Goal: Information Seeking & Learning: Learn about a topic

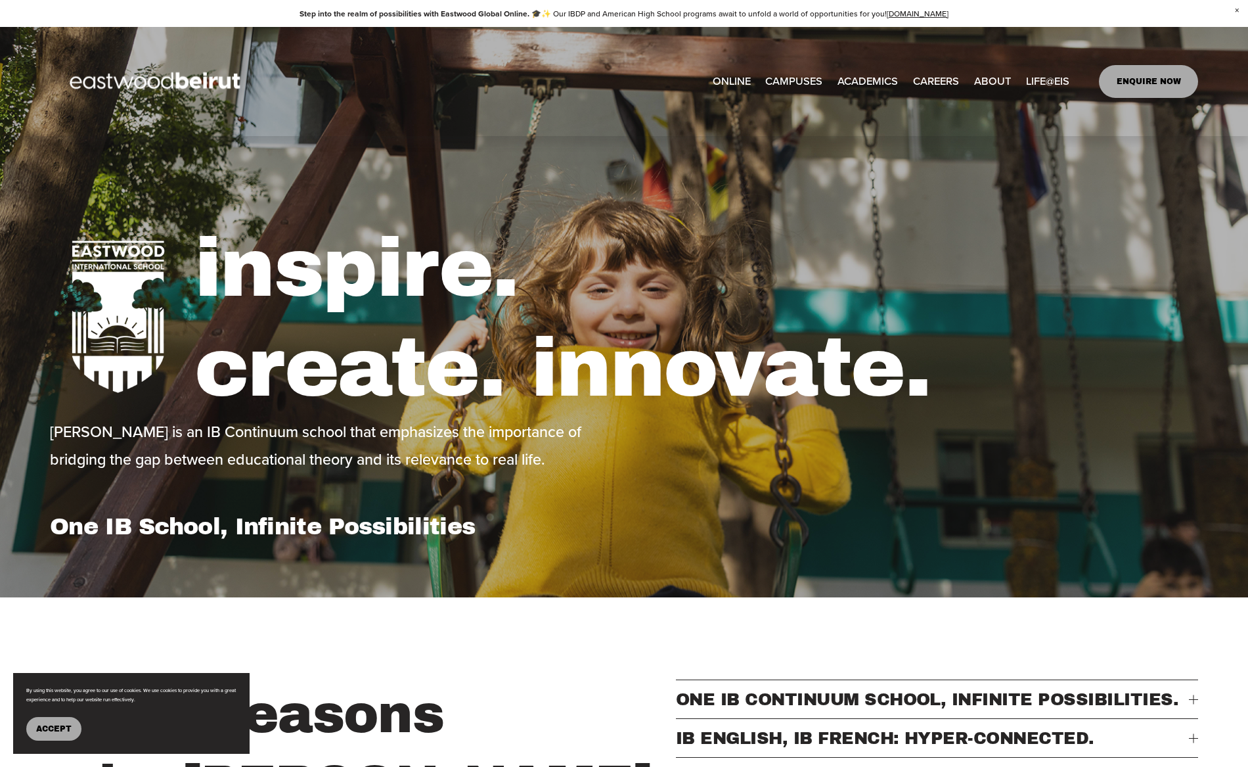
click at [39, 731] on span "Accept" at bounding box center [53, 728] width 35 height 9
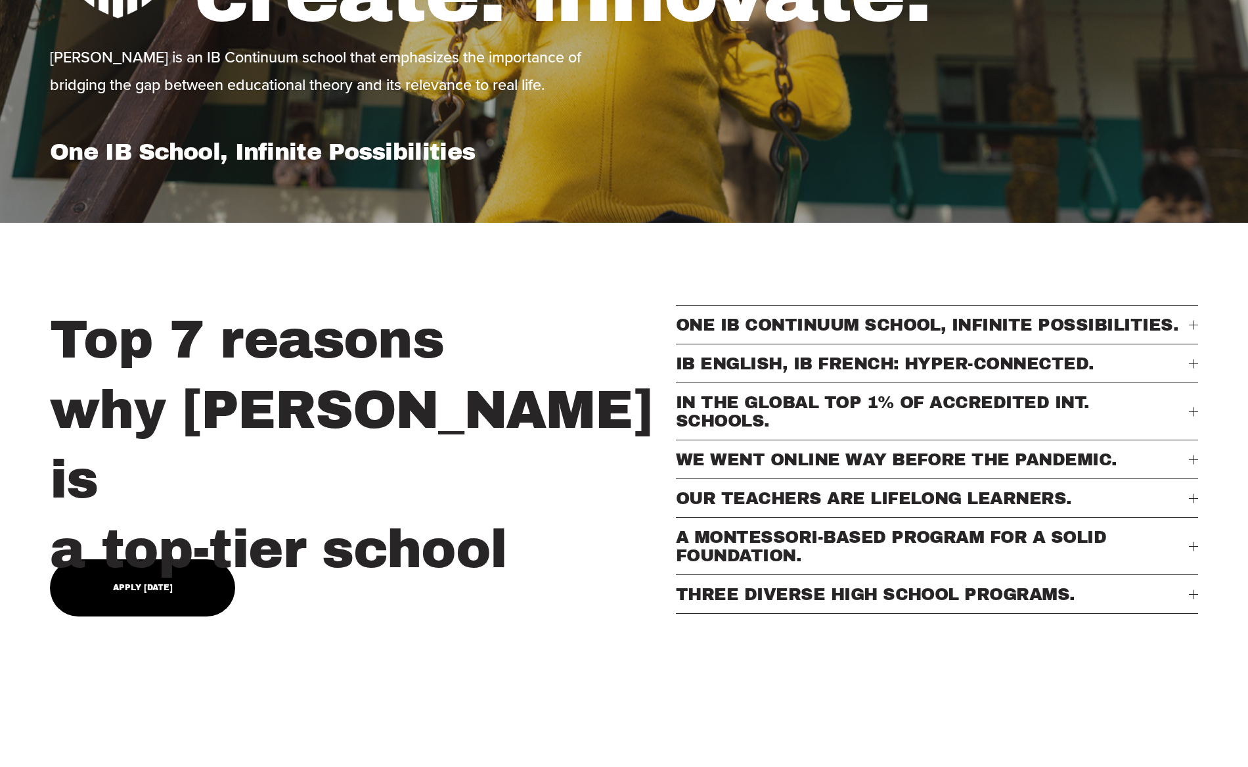
scroll to position [381, 0]
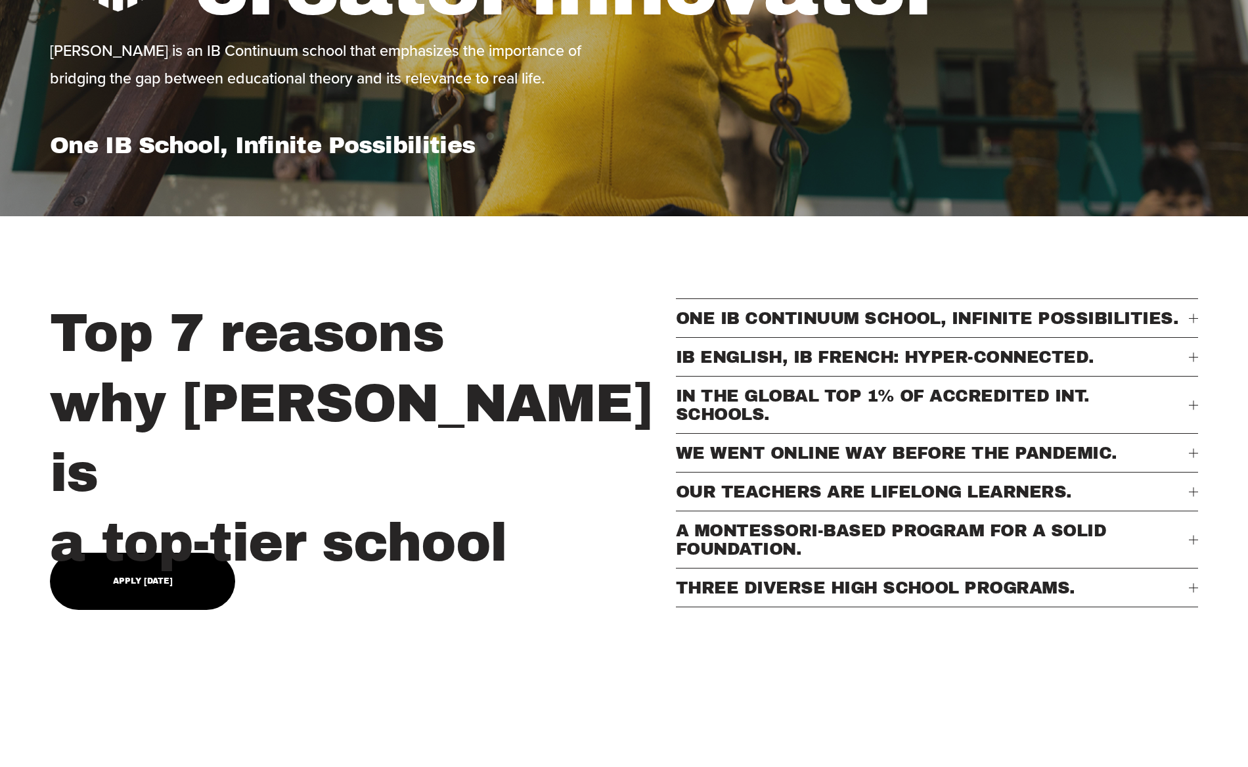
click at [830, 364] on span "IB ENGLISH, IB FRENCH: HYPER-CONNECTED." at bounding box center [932, 357] width 513 height 18
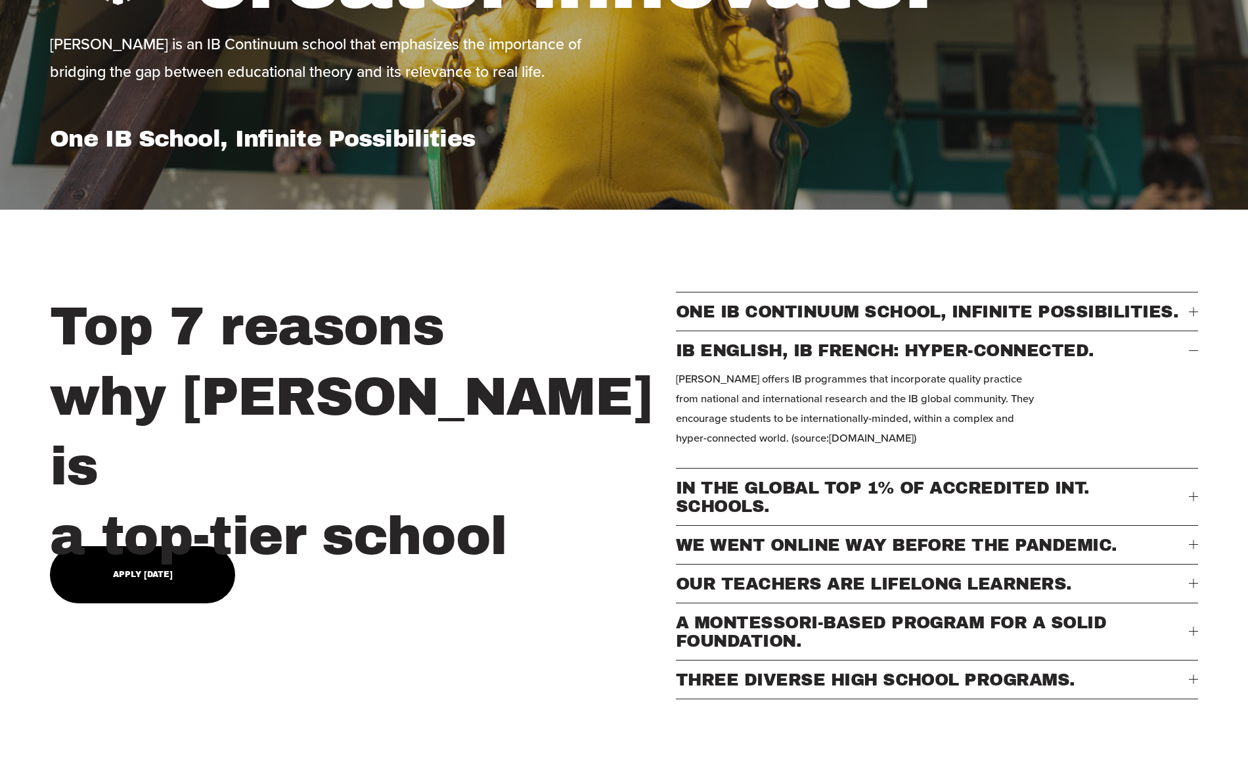
scroll to position [400, 0]
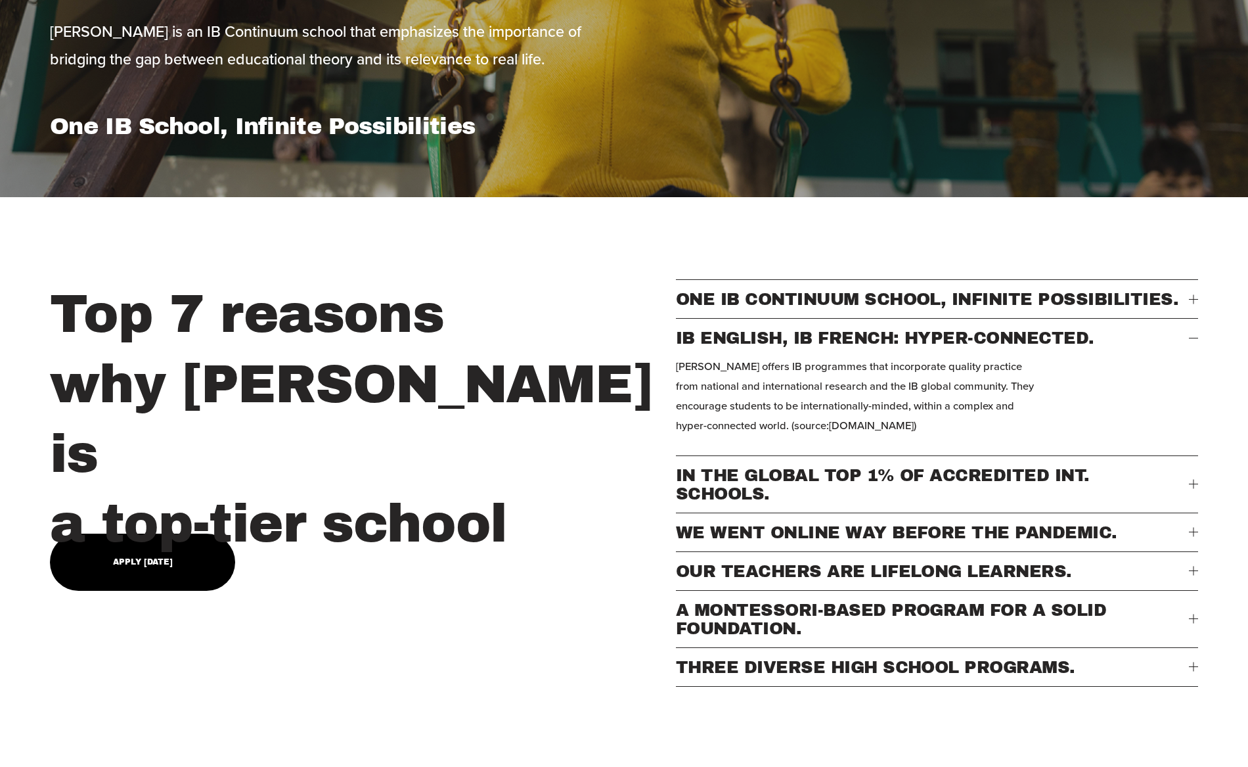
click at [743, 539] on span "WE WENT ONLINE WAY BEFORE THE PANDEMIC." at bounding box center [932, 532] width 513 height 18
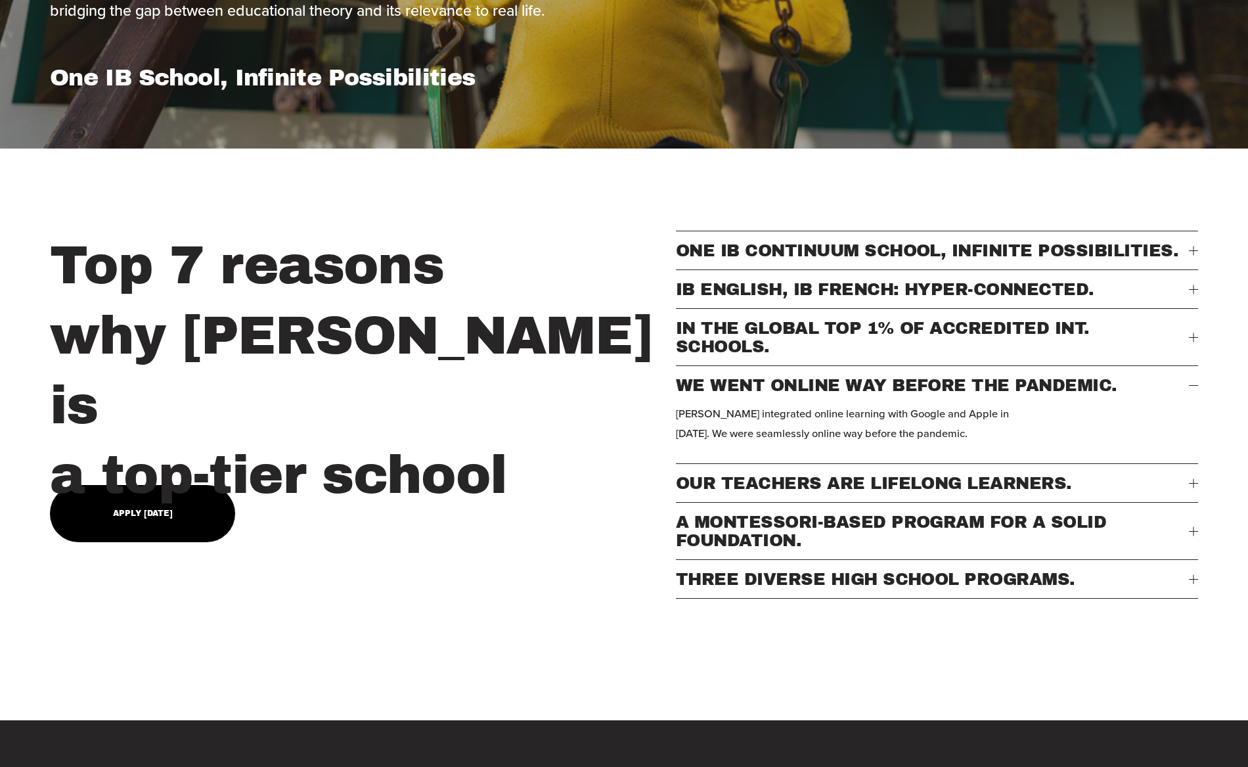
click at [745, 581] on span "THREE DIVERSE HIGH SCHOOL PROGRAMS." at bounding box center [932, 579] width 513 height 18
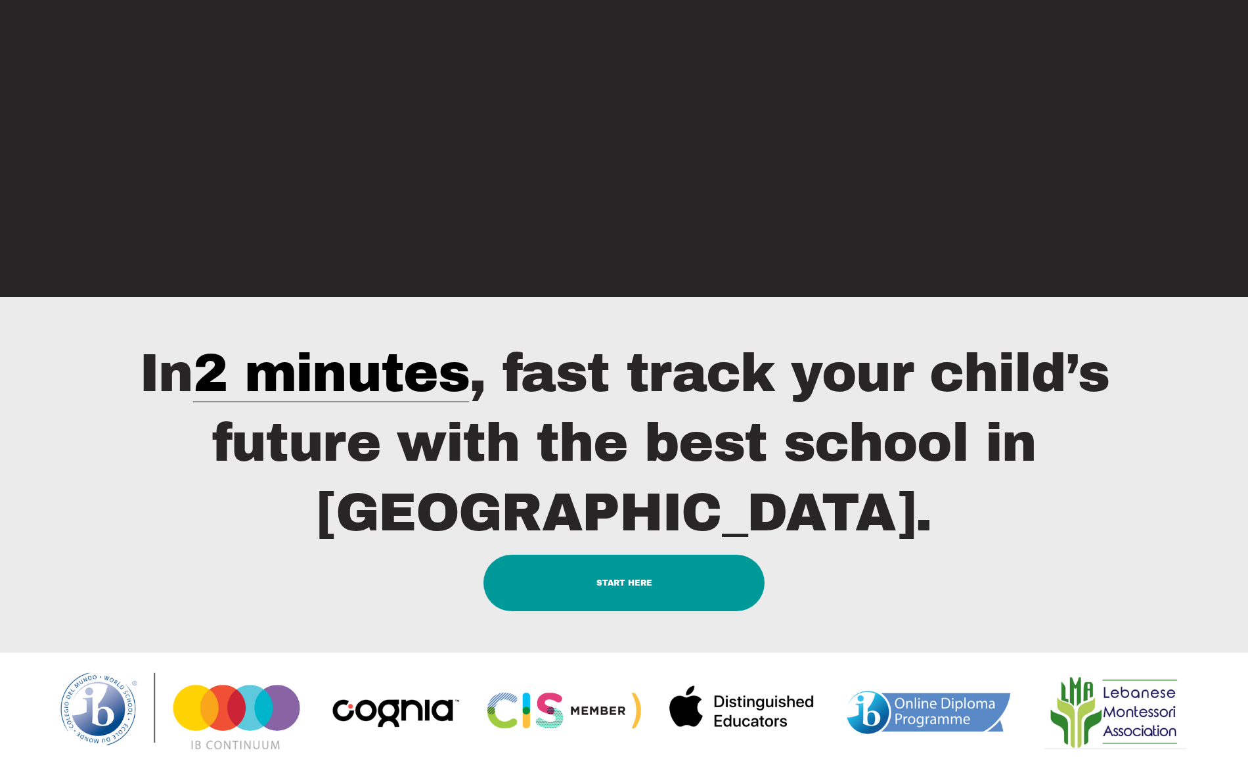
scroll to position [1682, 0]
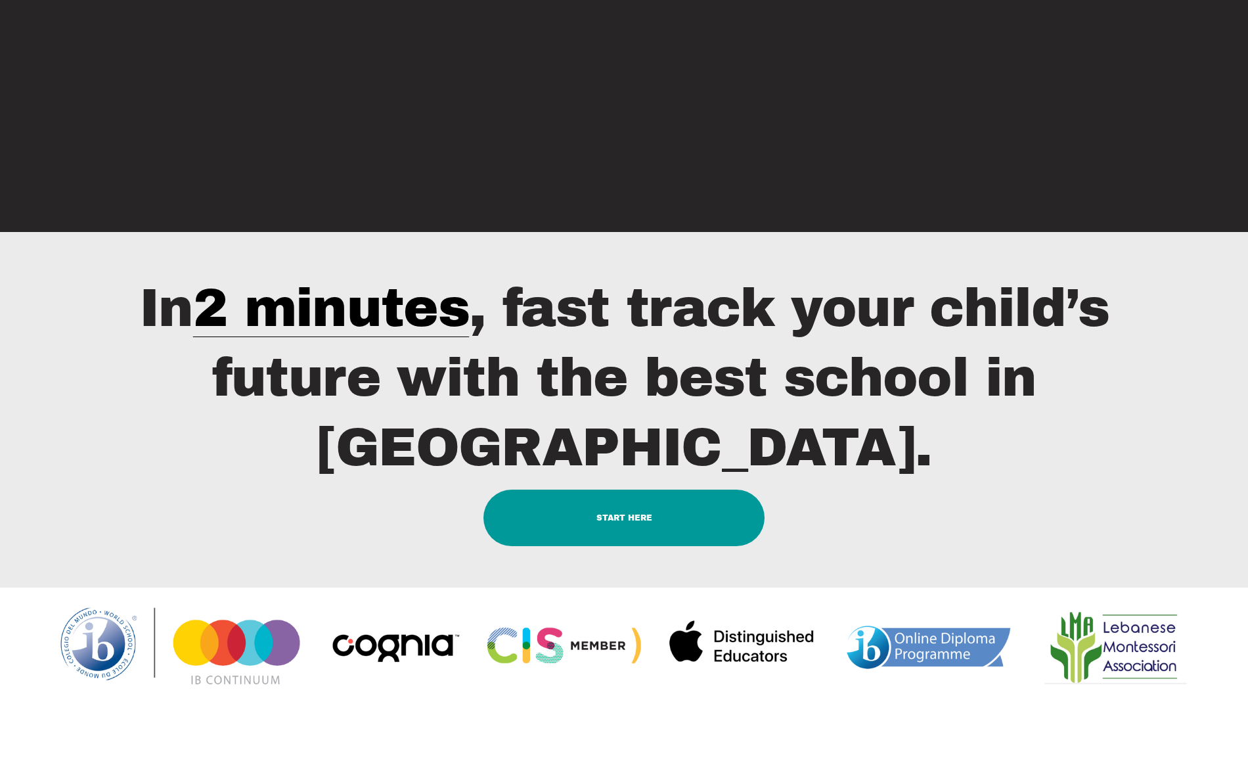
click at [621, 489] on link "START HERE" at bounding box center [625, 517] width 282 height 57
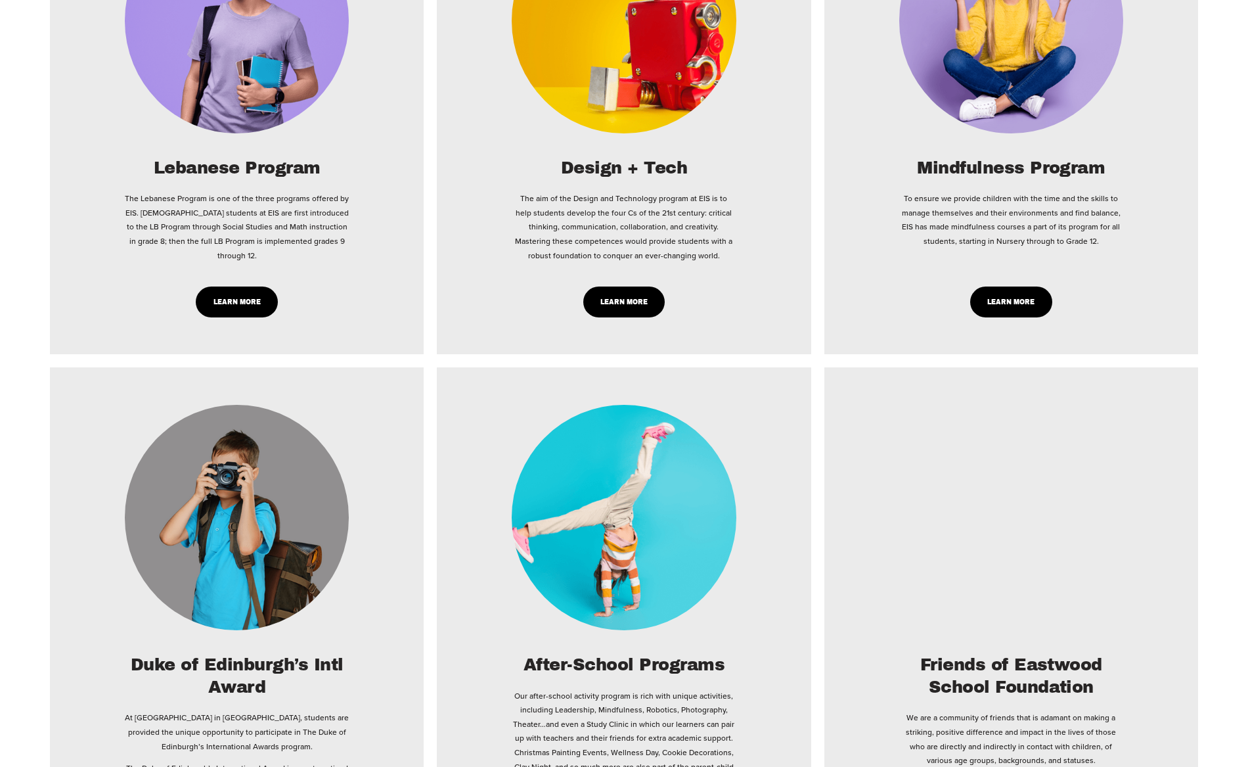
scroll to position [4125, 0]
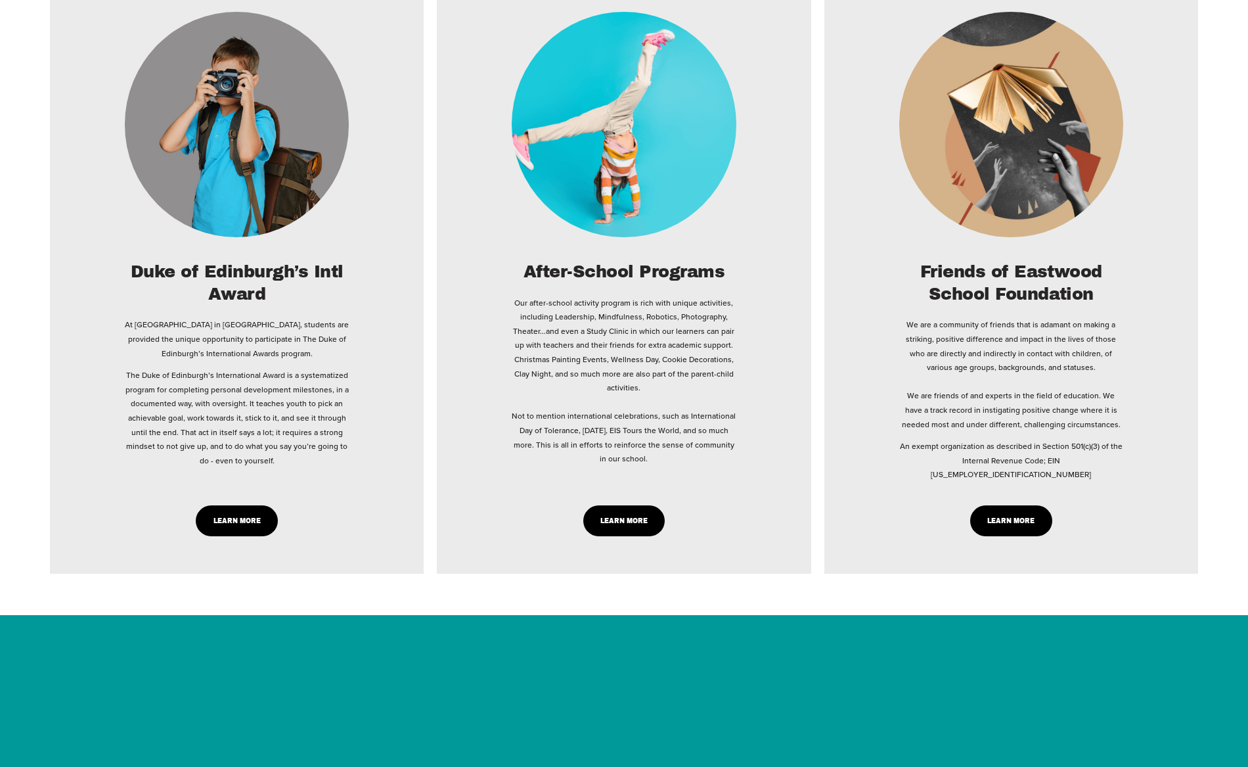
type input "*****"
click at [607, 505] on link "Learn More" at bounding box center [624, 520] width 82 height 31
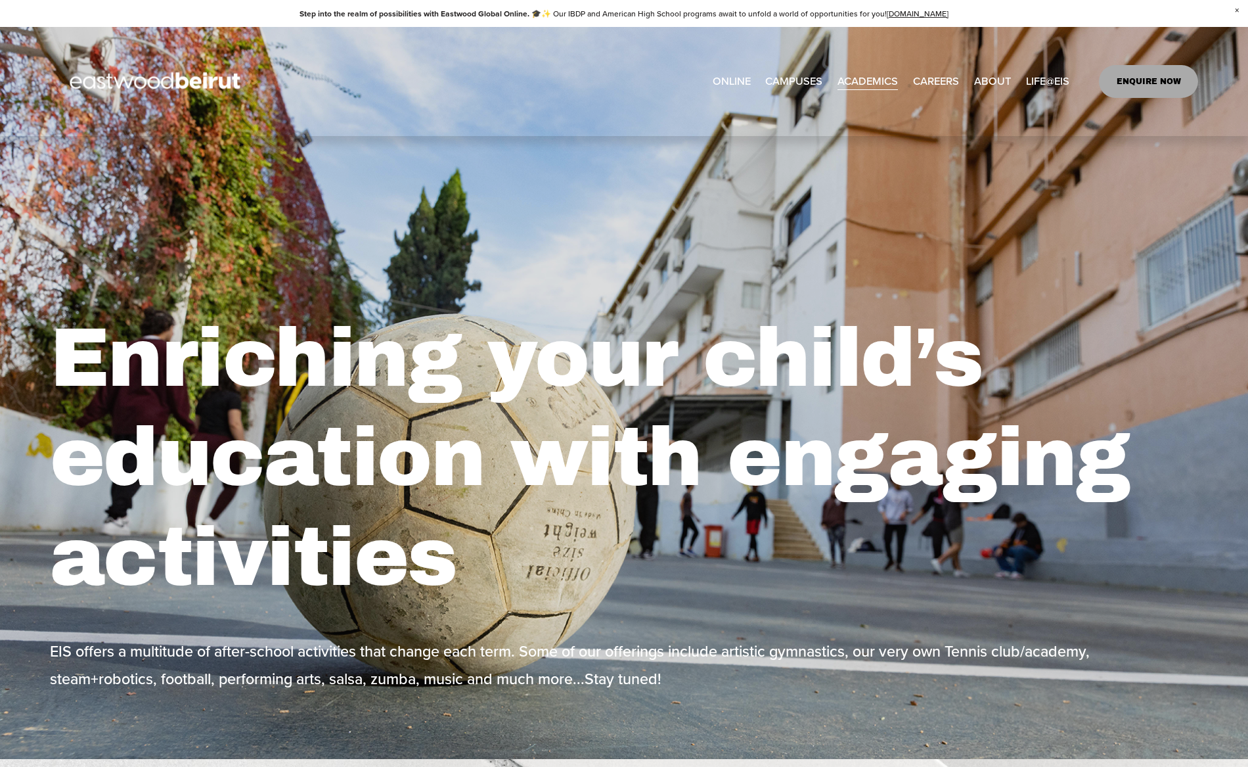
click at [0, 0] on link "[GEOGRAPHIC_DATA]" at bounding box center [0, 0] width 0 height 0
